Goal: Navigation & Orientation: Understand site structure

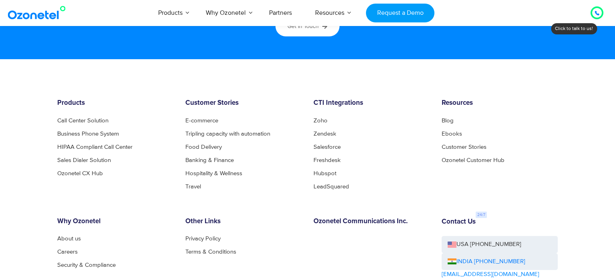
scroll to position [4428, 0]
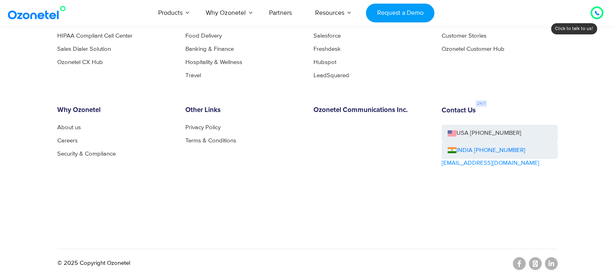
click at [147, 139] on li "Careers" at bounding box center [115, 141] width 116 height 6
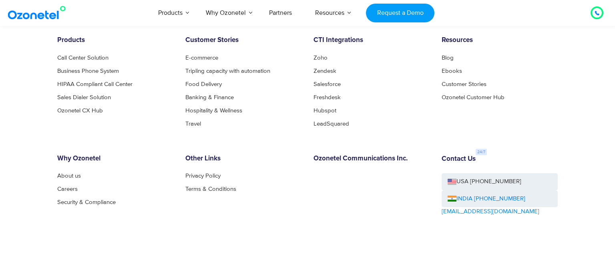
scroll to position [4379, 0]
click at [71, 177] on link "About us" at bounding box center [71, 177] width 28 height 6
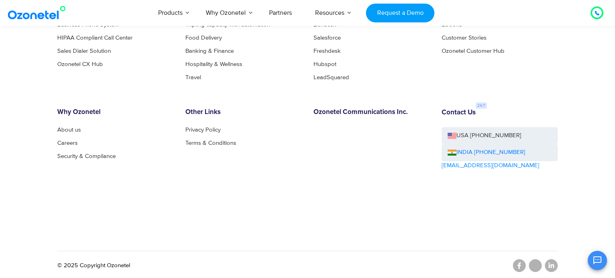
scroll to position [910, 0]
click at [550, 264] on div "OK Ozonetel Bot Ozonetel recognized as a Leader by G2 for CCAAS ​ 0" at bounding box center [520, 259] width 173 height 21
click at [550, 266] on div "OK Ozonetel Bot Ozonetel recognized as a Leader by G2 for CCAAS ​ 0" at bounding box center [520, 259] width 173 height 21
click at [548, 265] on div "OK Ozonetel Bot Ozonetel recognized as a Leader by G2 for CCAAS ​ 0" at bounding box center [520, 259] width 173 height 21
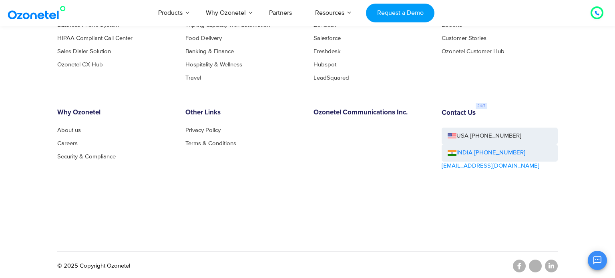
click at [548, 265] on div "OK Ozonetel Bot Ozonetel recognized as a Leader by G2 for CCAAS ​ 0" at bounding box center [520, 259] width 173 height 21
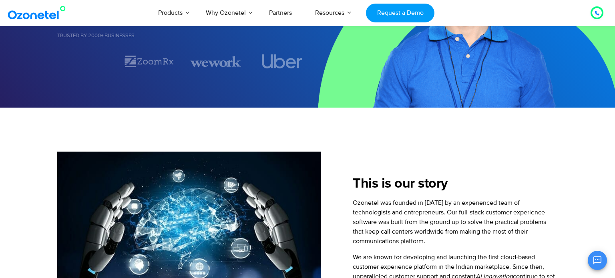
scroll to position [0, 0]
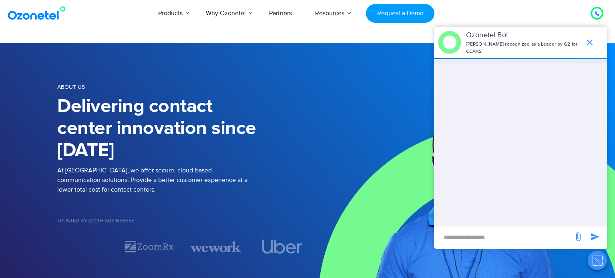
click at [76, 11] on div at bounding box center [56, 13] width 100 height 18
click at [50, 16] on img at bounding box center [38, 13] width 65 height 14
